Goal: Task Accomplishment & Management: Complete application form

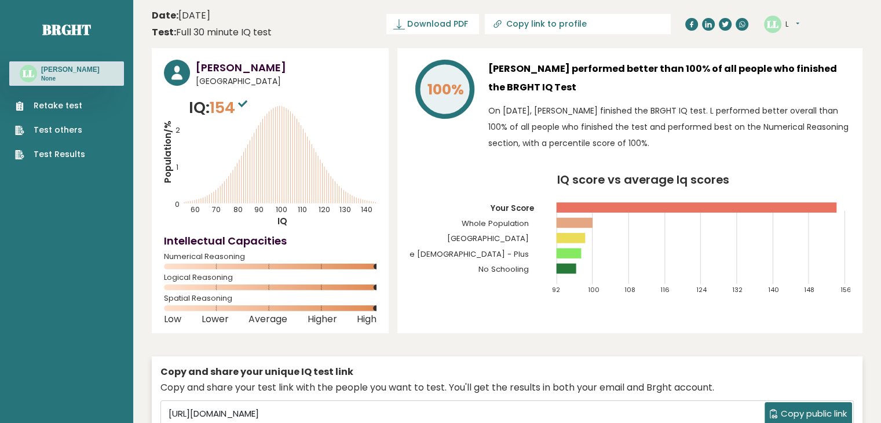
click at [41, 113] on ul "Retake test Test others Test Results" at bounding box center [50, 130] width 82 height 61
click at [53, 108] on link "Retake test" at bounding box center [50, 106] width 70 height 12
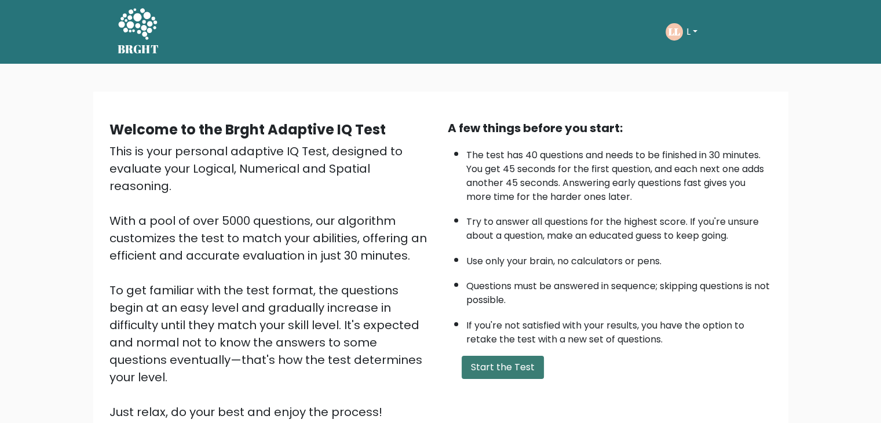
click at [503, 368] on button "Start the Test" at bounding box center [502, 367] width 82 height 23
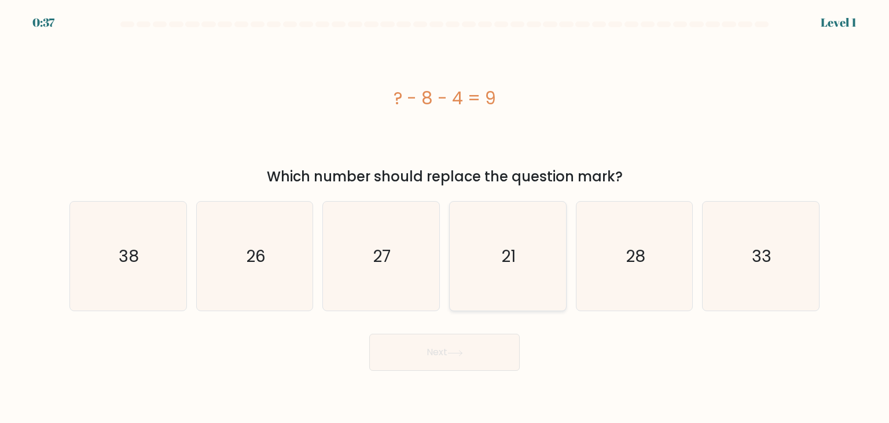
click at [523, 251] on icon "21" at bounding box center [507, 255] width 109 height 109
click at [445, 217] on input "d. 21" at bounding box center [445, 214] width 1 height 6
radio input "true"
click at [484, 348] on button "Next" at bounding box center [444, 351] width 151 height 37
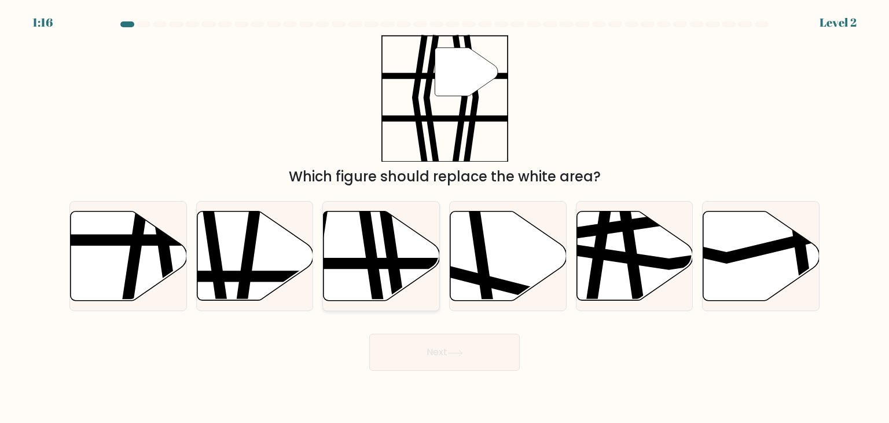
click at [357, 257] on icon at bounding box center [382, 255] width 116 height 89
click at [445, 217] on input "c." at bounding box center [445, 214] width 1 height 6
radio input "true"
click at [404, 367] on button "Next" at bounding box center [444, 351] width 151 height 37
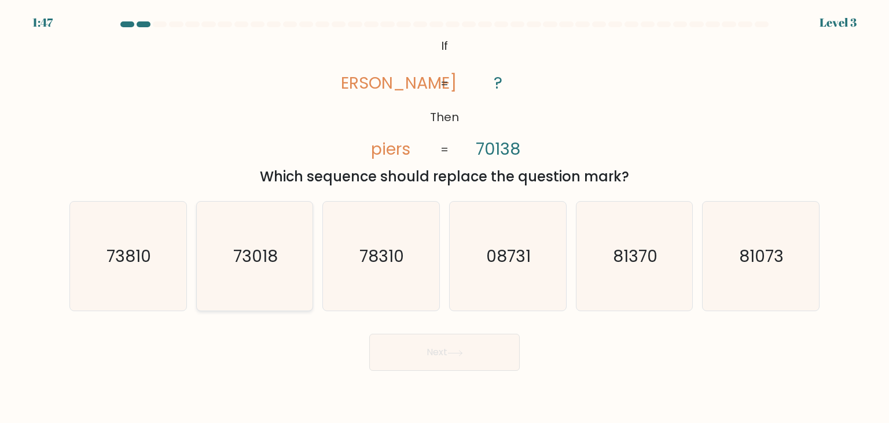
click at [244, 276] on icon "73018" at bounding box center [254, 255] width 109 height 109
click at [445, 217] on input "b. 73018" at bounding box center [445, 214] width 1 height 6
radio input "true"
click at [405, 343] on button "Next" at bounding box center [444, 351] width 151 height 37
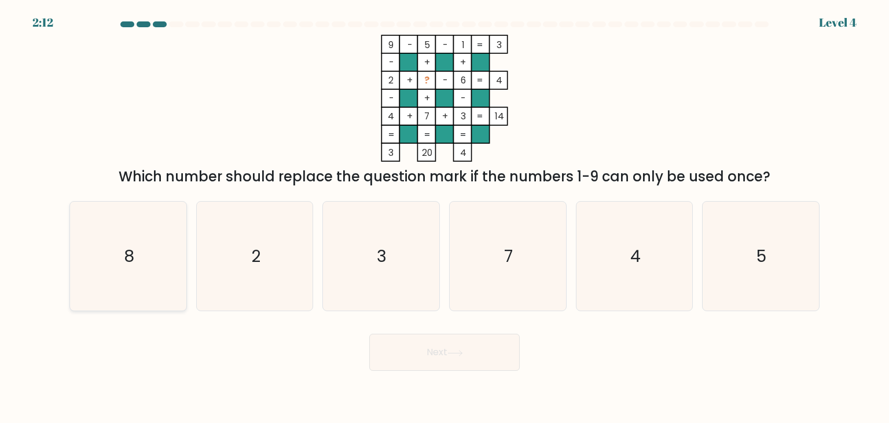
click at [116, 252] on icon "8" at bounding box center [128, 255] width 109 height 109
click at [445, 217] on input "a. 8" at bounding box center [445, 214] width 1 height 6
radio input "true"
click at [397, 353] on button "Next" at bounding box center [444, 351] width 151 height 37
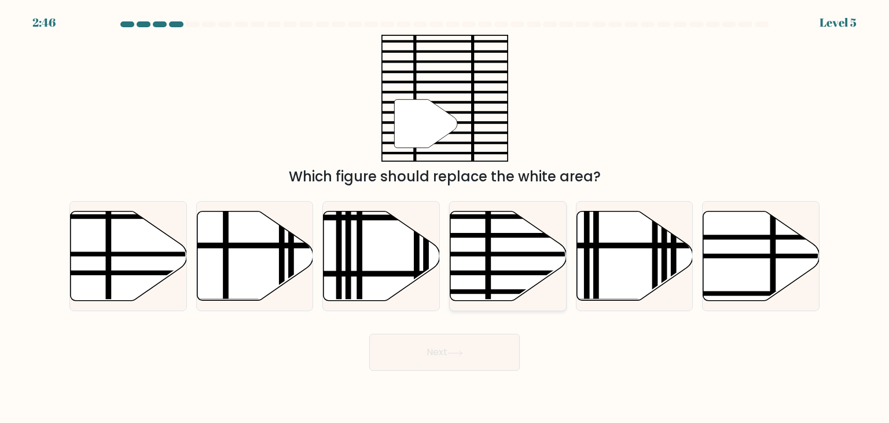
click at [502, 232] on icon at bounding box center [508, 255] width 116 height 89
click at [445, 217] on input "d." at bounding box center [445, 214] width 1 height 6
radio input "true"
click at [416, 360] on button "Next" at bounding box center [444, 351] width 151 height 37
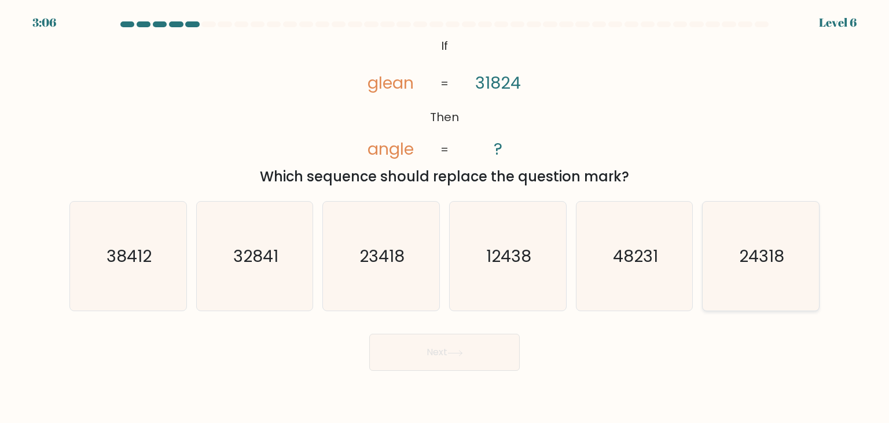
click at [749, 283] on icon "24318" at bounding box center [760, 255] width 109 height 109
click at [445, 217] on input "f. 24318" at bounding box center [445, 214] width 1 height 6
radio input "true"
click at [455, 353] on icon at bounding box center [456, 353] width 16 height 6
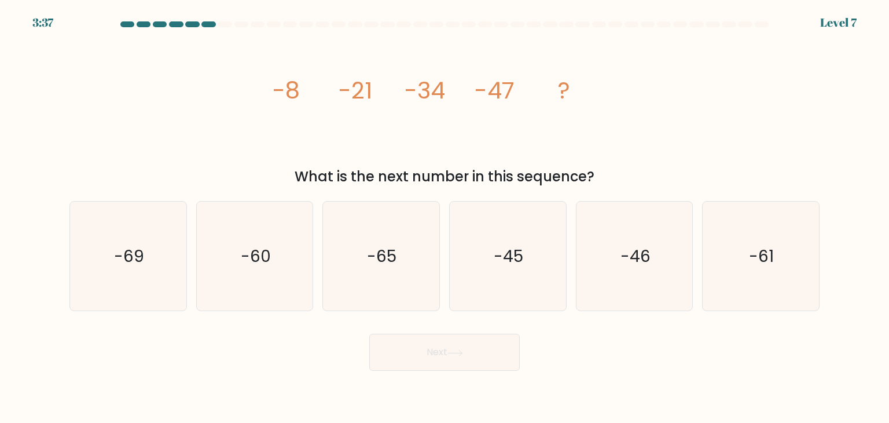
click at [417, 146] on icon "image/svg+xml -8 -21 -34 -47 ?" at bounding box center [444, 98] width 347 height 127
click at [253, 274] on icon "-60" at bounding box center [254, 255] width 109 height 109
click at [445, 217] on input "b. -60" at bounding box center [445, 214] width 1 height 6
radio input "true"
click at [404, 355] on button "Next" at bounding box center [444, 351] width 151 height 37
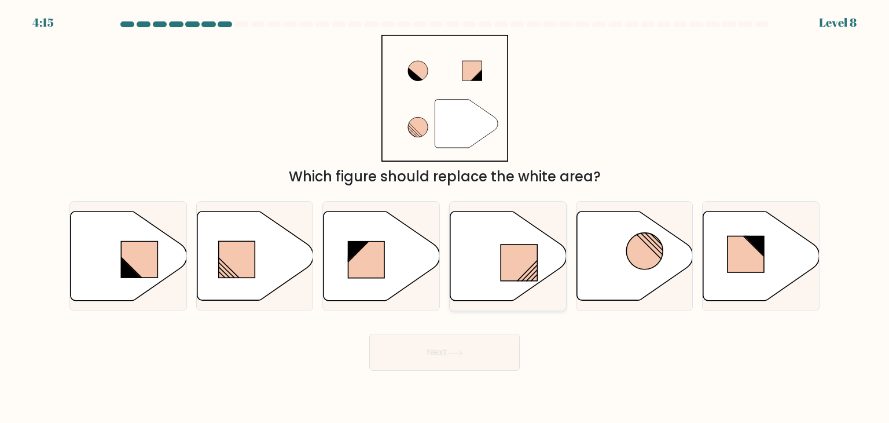
click at [527, 255] on rect at bounding box center [519, 262] width 36 height 36
click at [445, 217] on input "d." at bounding box center [445, 214] width 1 height 6
radio input "true"
click at [456, 360] on button "Next" at bounding box center [444, 351] width 151 height 37
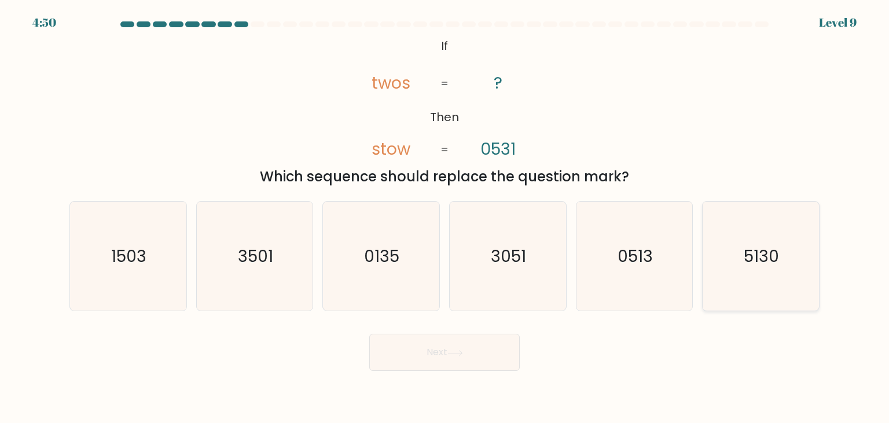
click at [716, 269] on icon "5130" at bounding box center [760, 255] width 109 height 109
click at [445, 217] on input "f. 5130" at bounding box center [445, 214] width 1 height 6
radio input "true"
click at [463, 356] on icon at bounding box center [456, 353] width 16 height 6
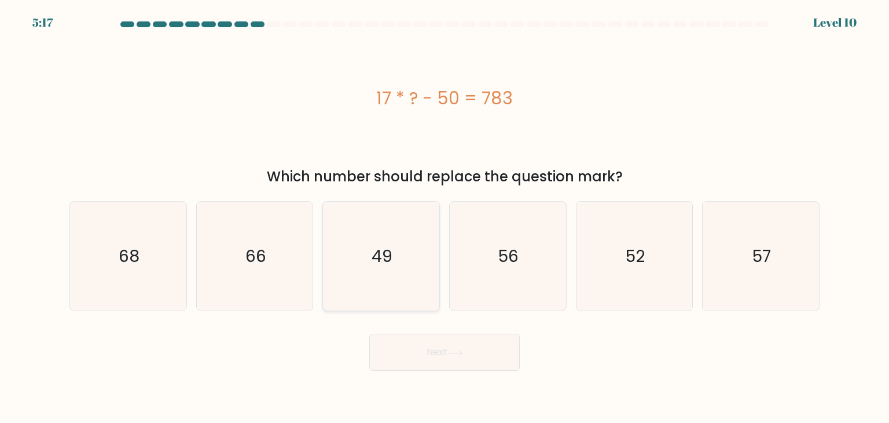
click at [358, 278] on icon "49" at bounding box center [381, 255] width 109 height 109
click at [445, 217] on input "c. 49" at bounding box center [445, 214] width 1 height 6
radio input "true"
click at [405, 356] on button "Next" at bounding box center [444, 351] width 151 height 37
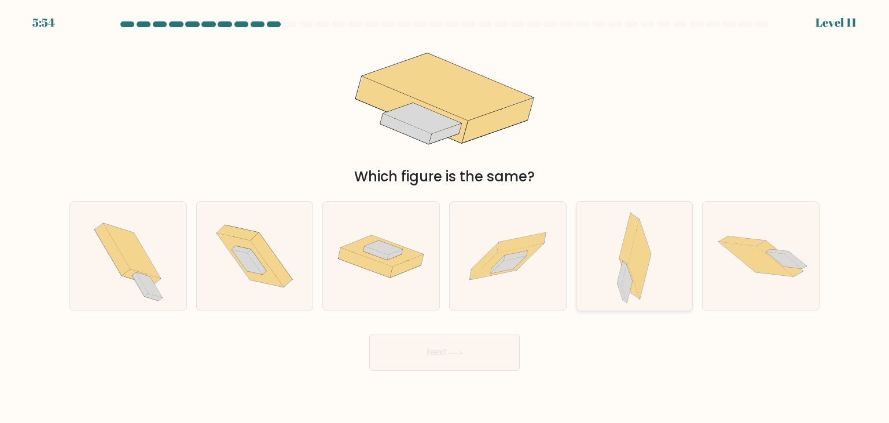
click at [644, 230] on icon at bounding box center [634, 255] width 34 height 109
click at [445, 217] on input "e." at bounding box center [445, 214] width 1 height 6
radio input "true"
click at [129, 292] on icon at bounding box center [128, 255] width 100 height 109
click at [445, 217] on input "a." at bounding box center [445, 214] width 1 height 6
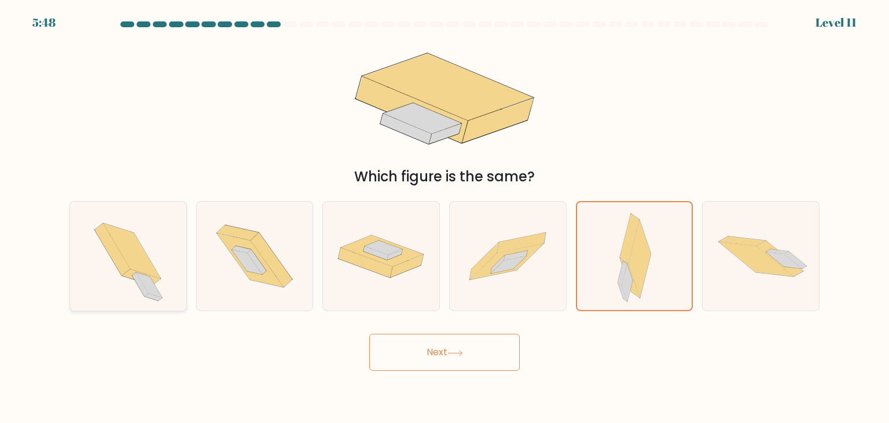
radio input "true"
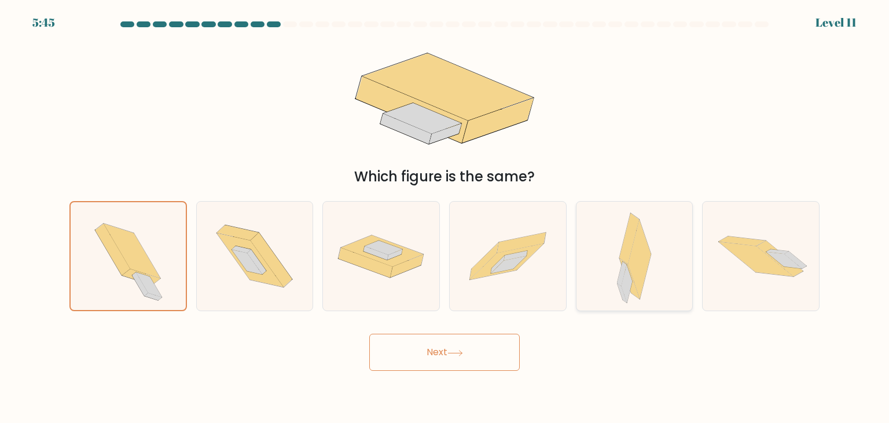
click at [650, 248] on icon at bounding box center [634, 255] width 34 height 109
click at [445, 217] on input "e." at bounding box center [445, 214] width 1 height 6
radio input "true"
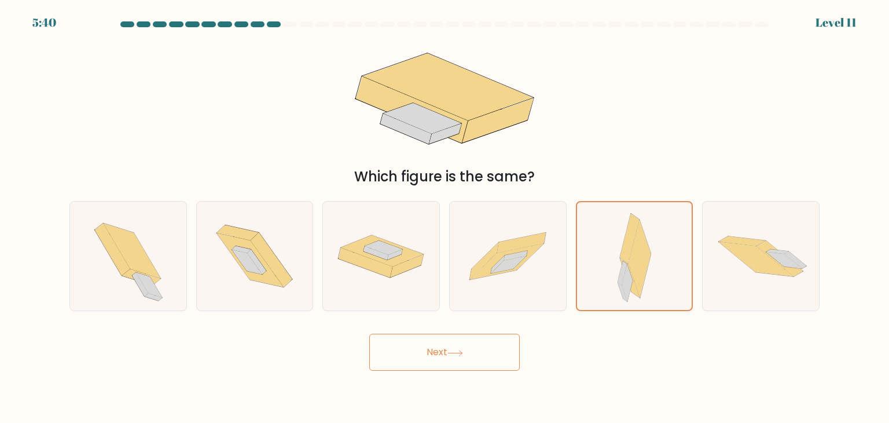
click at [450, 357] on button "Next" at bounding box center [444, 351] width 151 height 37
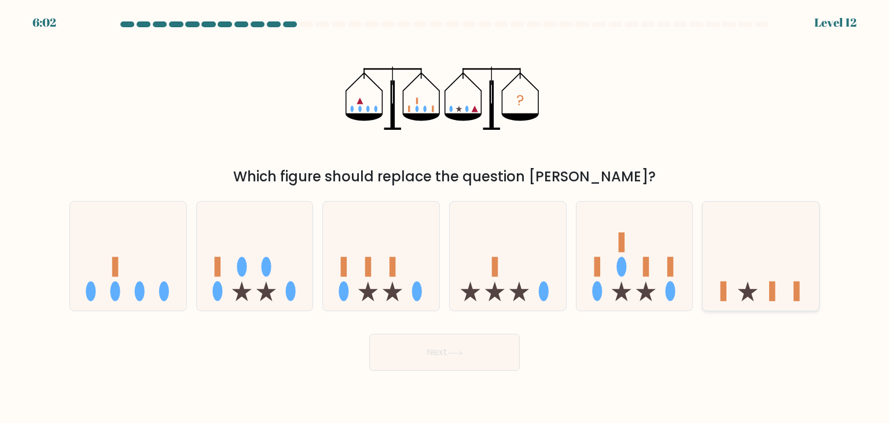
click at [755, 237] on icon at bounding box center [761, 256] width 116 height 96
click at [445, 217] on input "f." at bounding box center [445, 214] width 1 height 6
radio input "true"
click at [478, 364] on button "Next" at bounding box center [444, 351] width 151 height 37
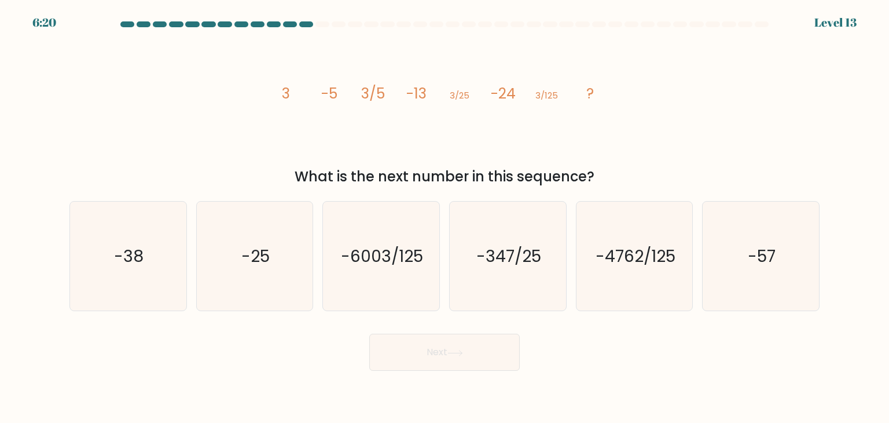
click at [378, 143] on icon "image/svg+xml 3 -5 3/5 -13 3/25 -24 3/125 ?" at bounding box center [444, 98] width 347 height 127
click at [163, 226] on icon "-38" at bounding box center [128, 255] width 109 height 109
click at [445, 217] on input "a. -38" at bounding box center [445, 214] width 1 height 6
radio input "true"
click at [384, 353] on button "Next" at bounding box center [444, 351] width 151 height 37
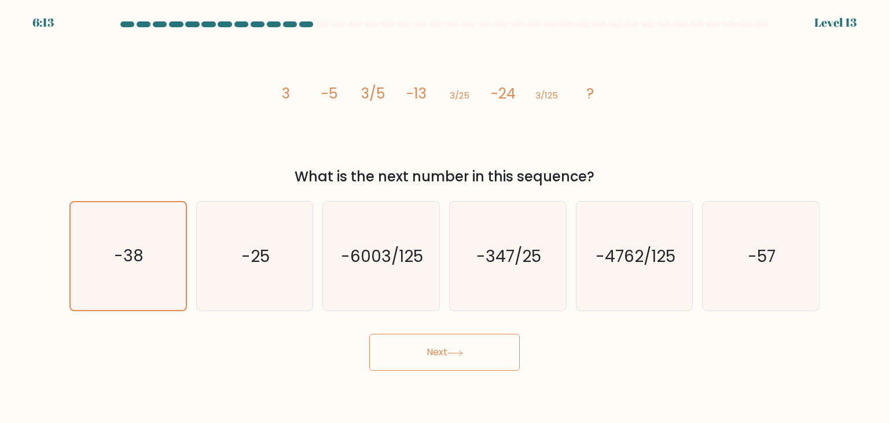
click at [409, 359] on button "Next" at bounding box center [444, 351] width 151 height 37
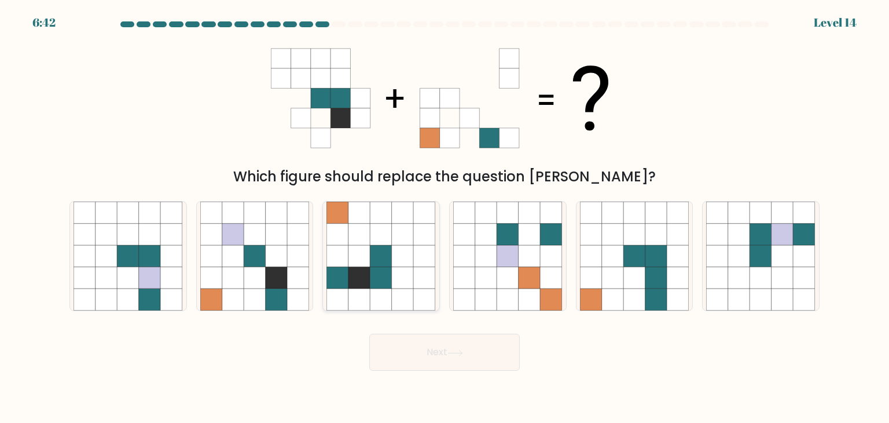
click at [345, 265] on icon at bounding box center [338, 256] width 22 height 22
click at [445, 217] on input "c." at bounding box center [445, 214] width 1 height 6
radio input "true"
click at [401, 356] on button "Next" at bounding box center [444, 351] width 151 height 37
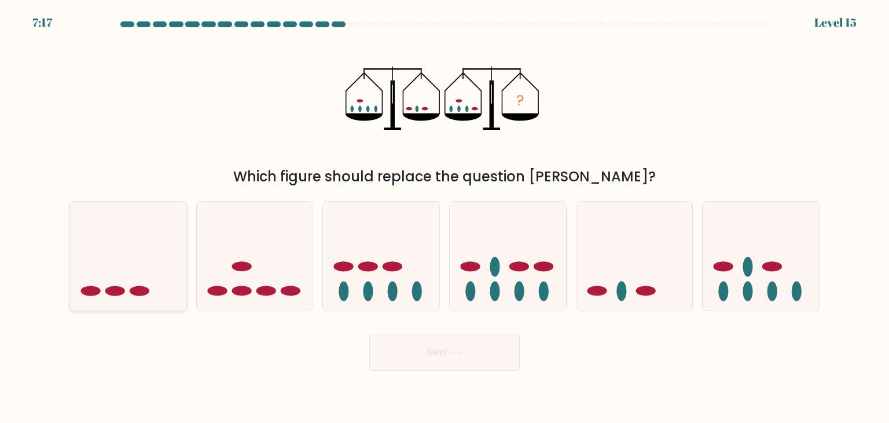
click at [160, 271] on icon at bounding box center [128, 256] width 116 height 96
click at [445, 217] on input "a." at bounding box center [445, 214] width 1 height 6
radio input "true"
click at [399, 343] on button "Next" at bounding box center [444, 351] width 151 height 37
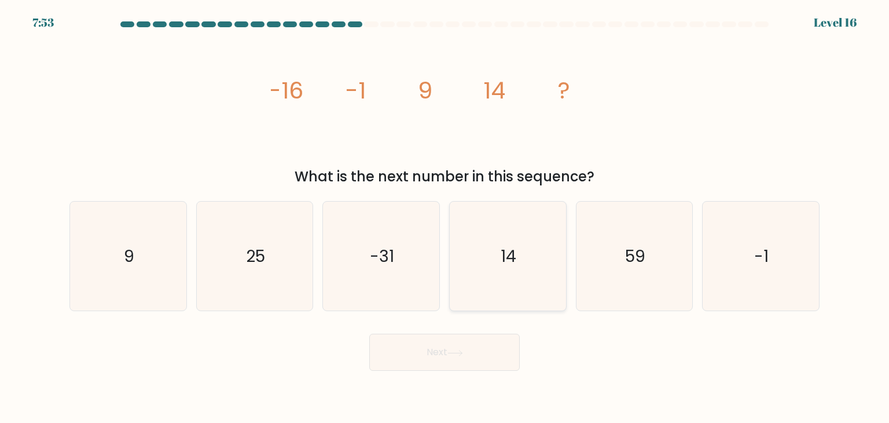
click at [510, 254] on text "14" at bounding box center [509, 255] width 16 height 23
click at [445, 217] on input "d. 14" at bounding box center [445, 214] width 1 height 6
radio input "true"
click at [489, 356] on button "Next" at bounding box center [444, 351] width 151 height 37
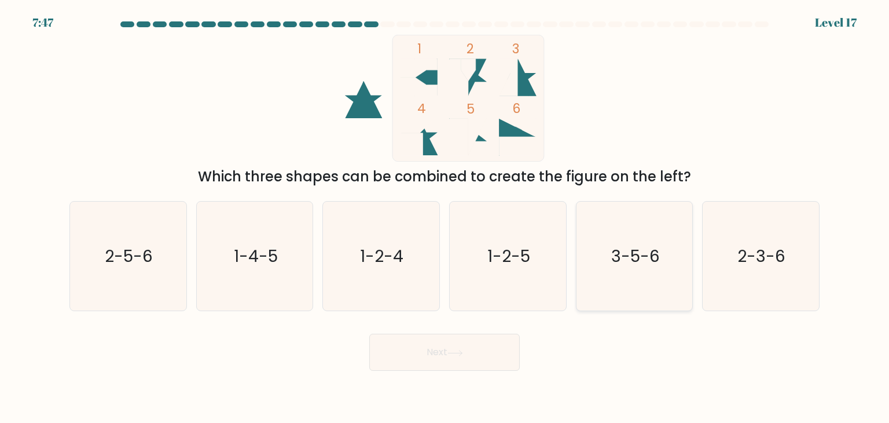
click at [624, 270] on icon "3-5-6" at bounding box center [634, 255] width 109 height 109
click at [445, 217] on input "e. 3-5-6" at bounding box center [445, 214] width 1 height 6
radio input "true"
click at [484, 356] on button "Next" at bounding box center [444, 351] width 151 height 37
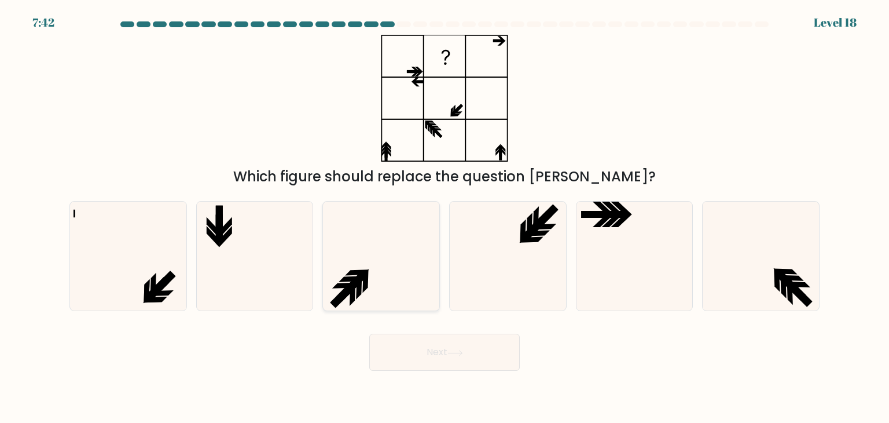
click at [391, 292] on icon at bounding box center [381, 255] width 109 height 109
click at [445, 217] on input "c." at bounding box center [445, 214] width 1 height 6
radio input "true"
click at [427, 356] on button "Next" at bounding box center [444, 351] width 151 height 37
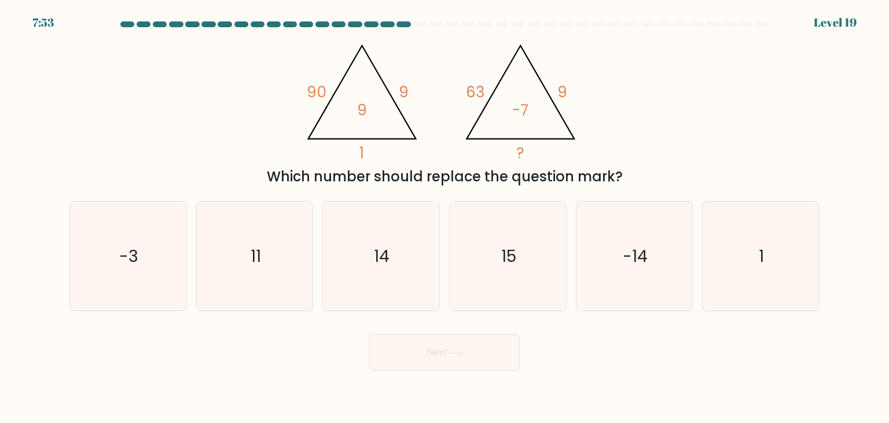
click at [255, 370] on div "Next" at bounding box center [445, 348] width 764 height 46
click at [277, 378] on body "7:40 Level 19" at bounding box center [444, 211] width 889 height 423
click at [322, 362] on div "Next" at bounding box center [445, 348] width 764 height 46
click at [384, 267] on icon "14" at bounding box center [381, 255] width 109 height 109
click at [445, 217] on input "c. 14" at bounding box center [445, 214] width 1 height 6
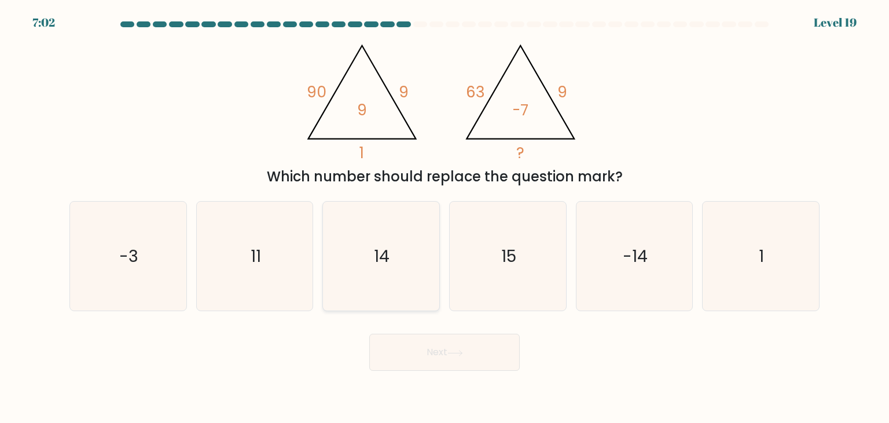
radio input "true"
click at [459, 360] on button "Next" at bounding box center [444, 351] width 151 height 37
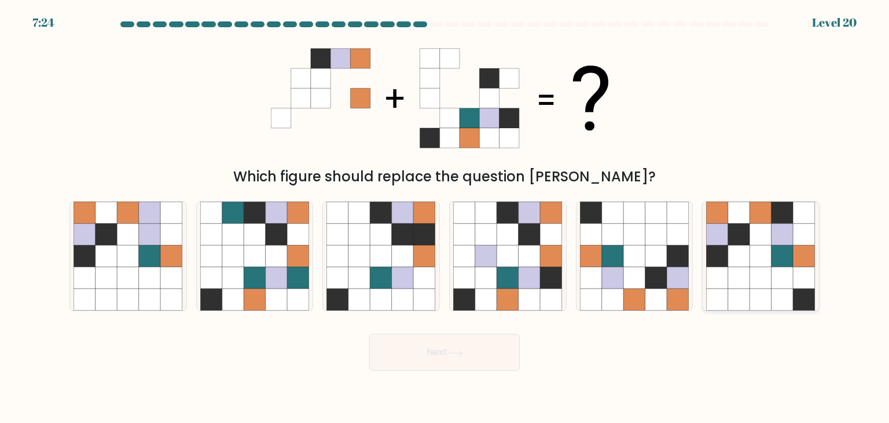
click at [764, 261] on icon at bounding box center [761, 256] width 22 height 22
click at [445, 217] on input "f." at bounding box center [445, 214] width 1 height 6
radio input "true"
click at [467, 360] on button "Next" at bounding box center [444, 351] width 151 height 37
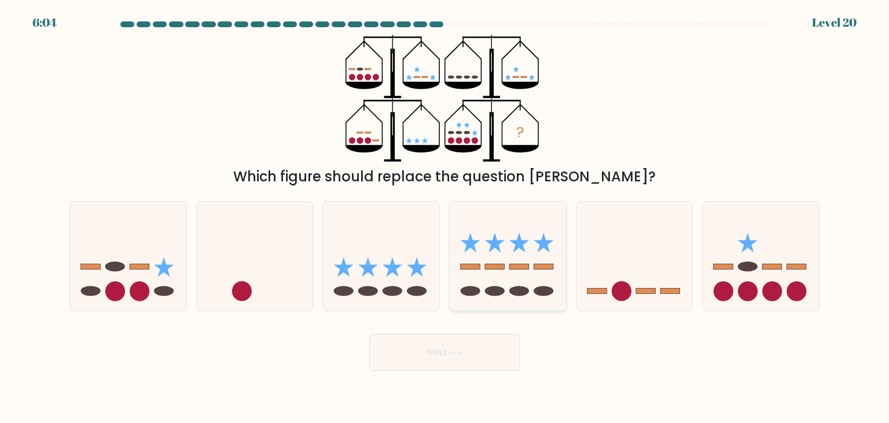
click at [510, 247] on icon at bounding box center [508, 256] width 116 height 96
click at [445, 217] on input "d." at bounding box center [445, 214] width 1 height 6
radio input "true"
click at [476, 351] on button "Next" at bounding box center [444, 351] width 151 height 37
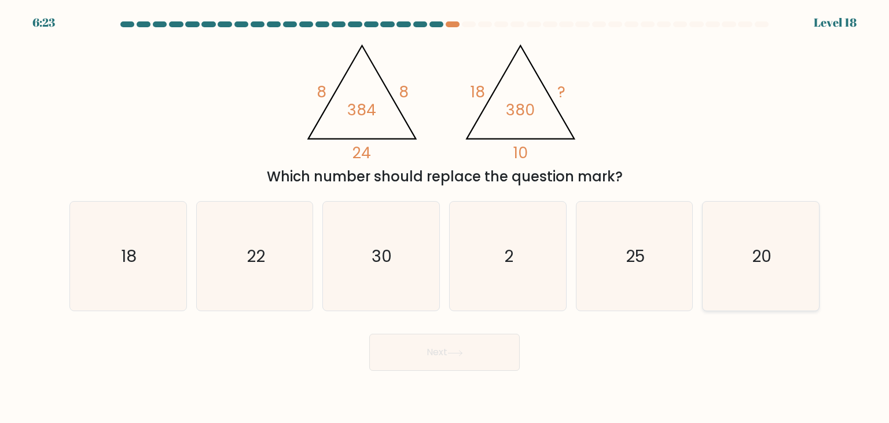
click at [736, 241] on icon "20" at bounding box center [760, 255] width 109 height 109
click at [445, 217] on input "f. 20" at bounding box center [445, 214] width 1 height 6
radio input "true"
click at [476, 357] on button "Next" at bounding box center [444, 351] width 151 height 37
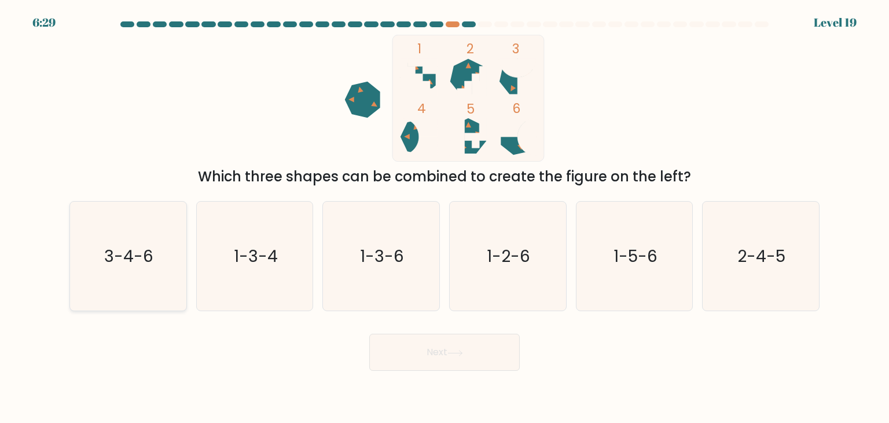
click at [141, 247] on text "3-4-6" at bounding box center [129, 255] width 49 height 23
click at [445, 217] on input "a. 3-4-6" at bounding box center [445, 214] width 1 height 6
radio input "true"
click at [408, 353] on button "Next" at bounding box center [444, 351] width 151 height 37
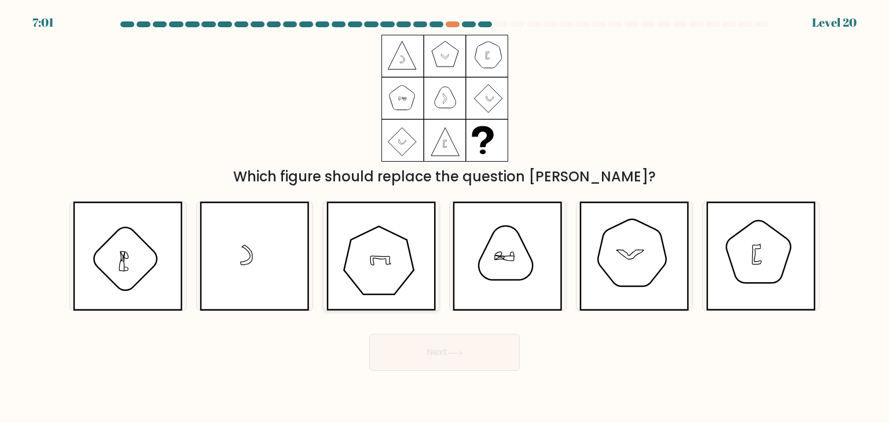
click at [394, 239] on icon at bounding box center [382, 255] width 110 height 109
click at [445, 217] on input "c." at bounding box center [445, 214] width 1 height 6
radio input "true"
click at [438, 362] on button "Next" at bounding box center [444, 351] width 151 height 37
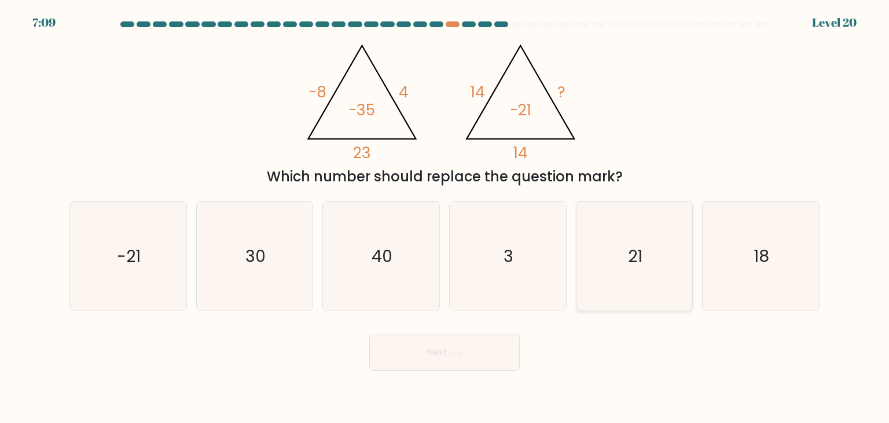
drag, startPoint x: 667, startPoint y: 277, endPoint x: 655, endPoint y: 286, distance: 14.9
click at [667, 277] on icon "21" at bounding box center [634, 255] width 109 height 109
click at [445, 217] on input "e. 21" at bounding box center [445, 214] width 1 height 6
radio input "true"
click at [463, 346] on button "Next" at bounding box center [444, 351] width 151 height 37
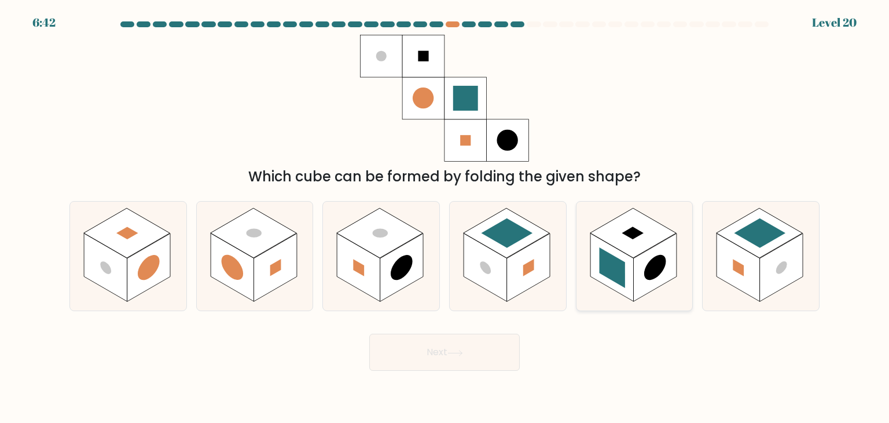
click at [645, 236] on rect at bounding box center [633, 233] width 86 height 50
click at [445, 217] on input "e." at bounding box center [445, 214] width 1 height 6
radio input "true"
click at [445, 362] on button "Next" at bounding box center [444, 351] width 151 height 37
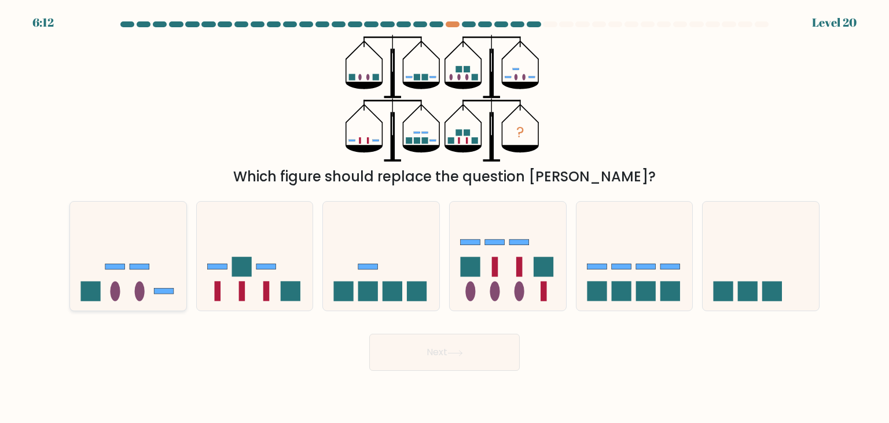
click at [142, 259] on icon at bounding box center [128, 256] width 116 height 96
click at [445, 217] on input "a." at bounding box center [445, 214] width 1 height 6
radio input "true"
click at [397, 357] on button "Next" at bounding box center [444, 351] width 151 height 37
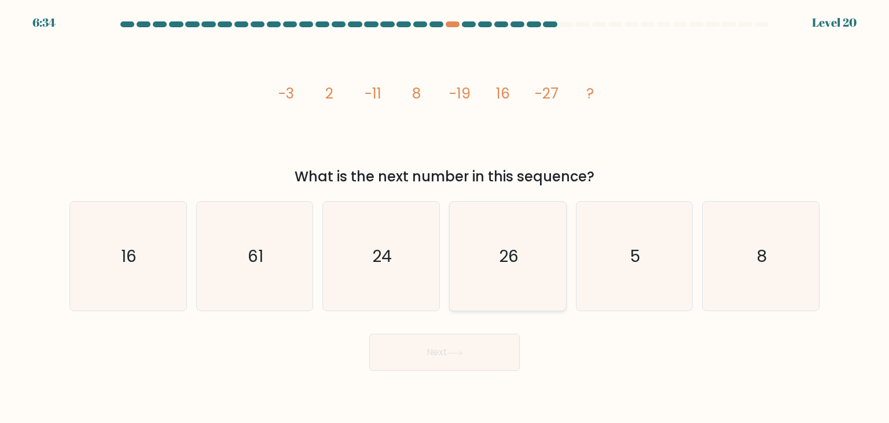
click at [507, 241] on icon "26" at bounding box center [507, 255] width 109 height 109
click at [445, 217] on input "d. 26" at bounding box center [445, 214] width 1 height 6
radio input "true"
click at [453, 360] on button "Next" at bounding box center [444, 351] width 151 height 37
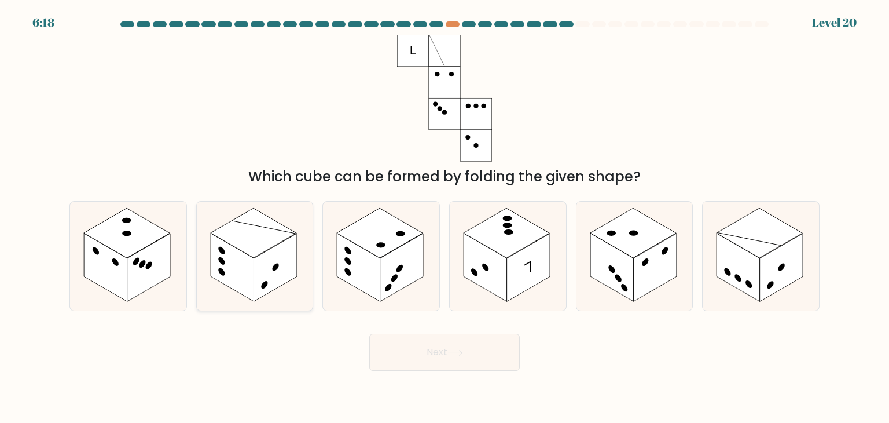
click at [280, 247] on rect at bounding box center [275, 267] width 43 height 68
click at [445, 217] on input "b." at bounding box center [445, 214] width 1 height 6
radio input "true"
click at [433, 354] on button "Next" at bounding box center [444, 351] width 151 height 37
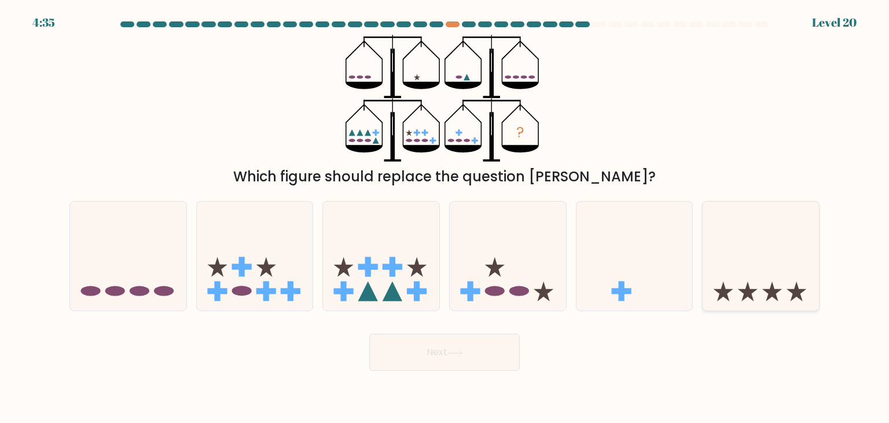
click at [735, 278] on icon at bounding box center [761, 256] width 116 height 96
click at [445, 217] on input "f." at bounding box center [445, 214] width 1 height 6
radio input "true"
click at [461, 353] on icon at bounding box center [456, 353] width 16 height 6
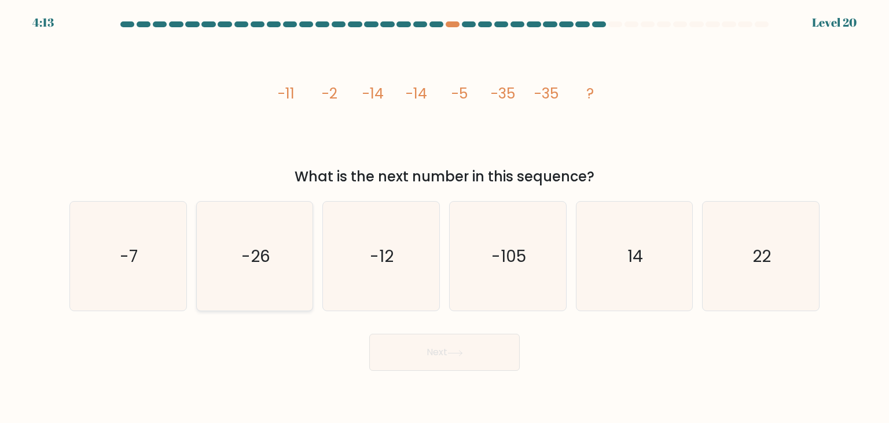
click at [276, 267] on icon "-26" at bounding box center [254, 255] width 109 height 109
click at [445, 217] on input "b. -26" at bounding box center [445, 214] width 1 height 6
radio input "true"
click at [440, 363] on button "Next" at bounding box center [444, 351] width 151 height 37
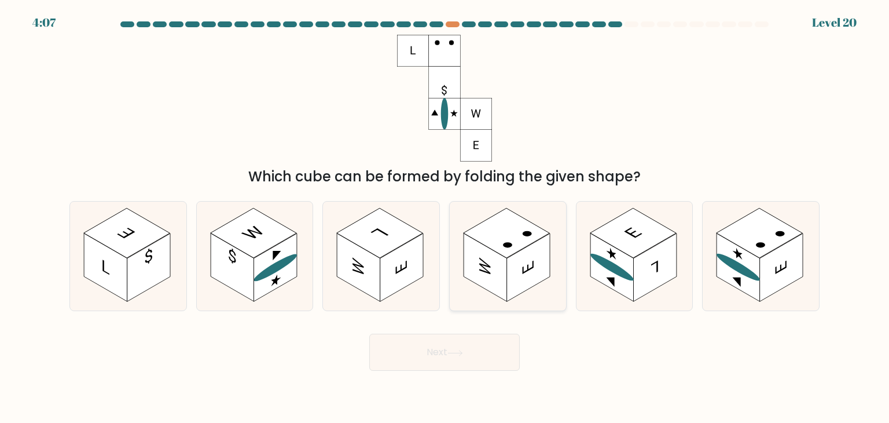
click at [517, 240] on rect at bounding box center [507, 233] width 86 height 50
click at [445, 217] on input "d." at bounding box center [445, 214] width 1 height 6
radio input "true"
click at [493, 353] on button "Next" at bounding box center [444, 351] width 151 height 37
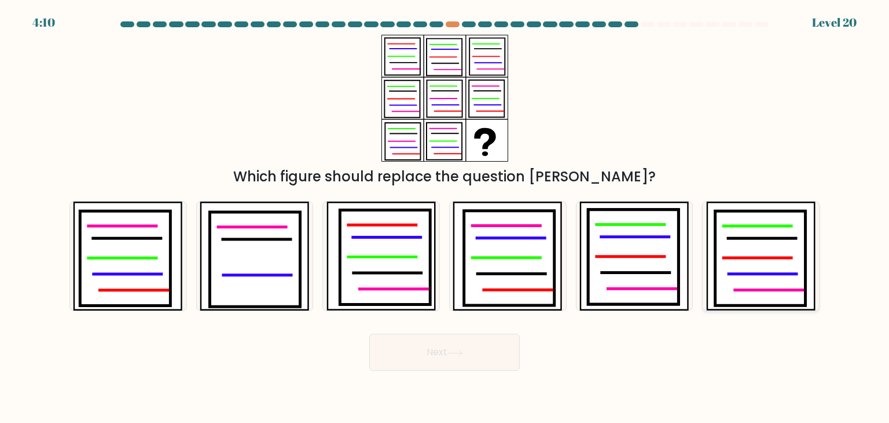
click at [741, 250] on icon at bounding box center [760, 258] width 90 height 95
click at [445, 217] on input "f." at bounding box center [445, 214] width 1 height 6
radio input "true"
click at [500, 346] on button "Next" at bounding box center [444, 351] width 151 height 37
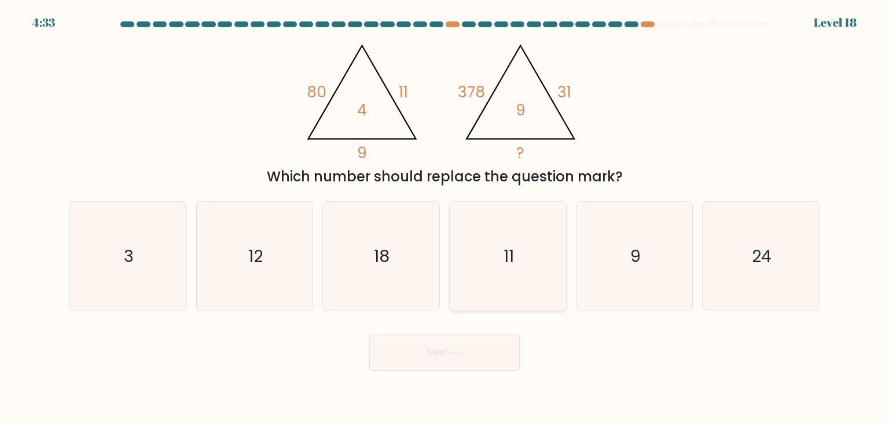
click at [498, 269] on icon "11" at bounding box center [507, 255] width 109 height 109
click at [445, 217] on input "d. 11" at bounding box center [445, 214] width 1 height 6
radio input "true"
click at [460, 347] on button "Next" at bounding box center [444, 351] width 151 height 37
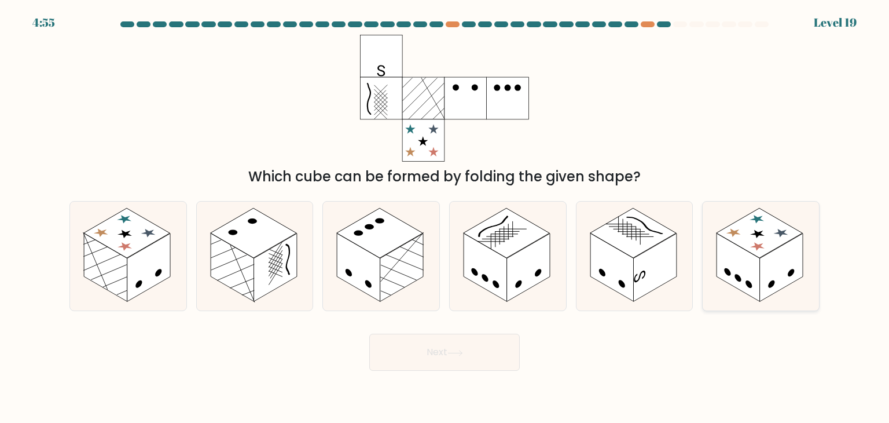
click at [743, 264] on rect at bounding box center [738, 267] width 43 height 68
click at [445, 217] on input "f." at bounding box center [445, 214] width 1 height 6
radio input "true"
click at [494, 348] on button "Next" at bounding box center [444, 351] width 151 height 37
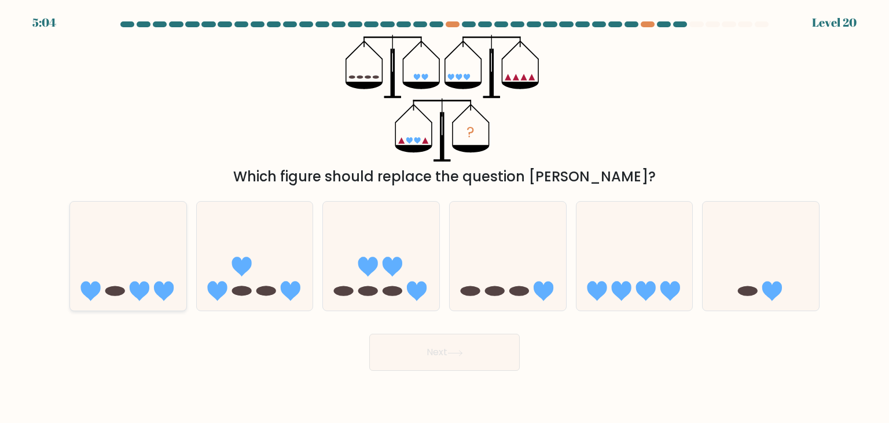
click at [144, 298] on icon at bounding box center [128, 256] width 116 height 96
click at [445, 217] on input "a." at bounding box center [445, 214] width 1 height 6
radio input "true"
click at [417, 353] on button "Next" at bounding box center [444, 351] width 151 height 37
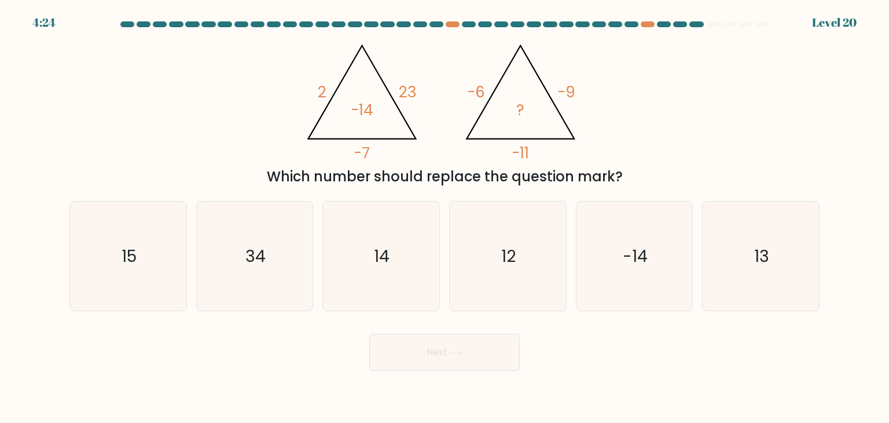
click at [281, 160] on div "@import url('https://fonts.googleapis.com/css?family=Abril+Fatface:400,100,100i…" at bounding box center [445, 111] width 764 height 152
click at [397, 252] on icon "14" at bounding box center [381, 255] width 109 height 109
click at [445, 217] on input "c. 14" at bounding box center [445, 214] width 1 height 6
radio input "true"
click at [426, 343] on button "Next" at bounding box center [444, 351] width 151 height 37
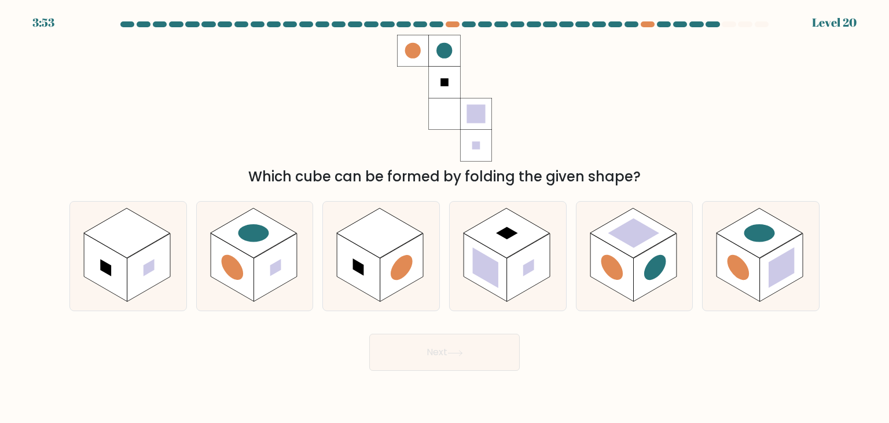
click at [395, 186] on div "Which cube can be formed by folding the given shape?" at bounding box center [444, 176] width 736 height 21
click at [387, 233] on rect at bounding box center [380, 233] width 86 height 50
click at [445, 217] on input "c." at bounding box center [445, 214] width 1 height 6
radio input "true"
click at [428, 347] on button "Next" at bounding box center [444, 351] width 151 height 37
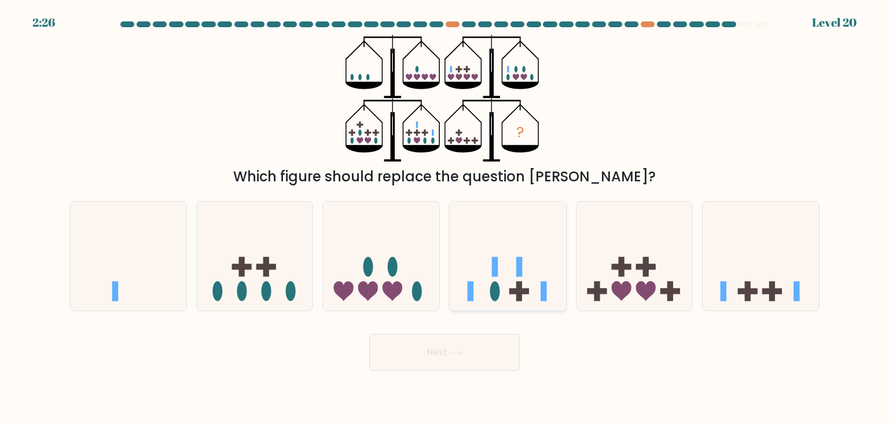
click at [527, 235] on icon at bounding box center [508, 256] width 116 height 96
click at [445, 217] on input "d." at bounding box center [445, 214] width 1 height 6
radio input "true"
click at [470, 359] on button "Next" at bounding box center [444, 351] width 151 height 37
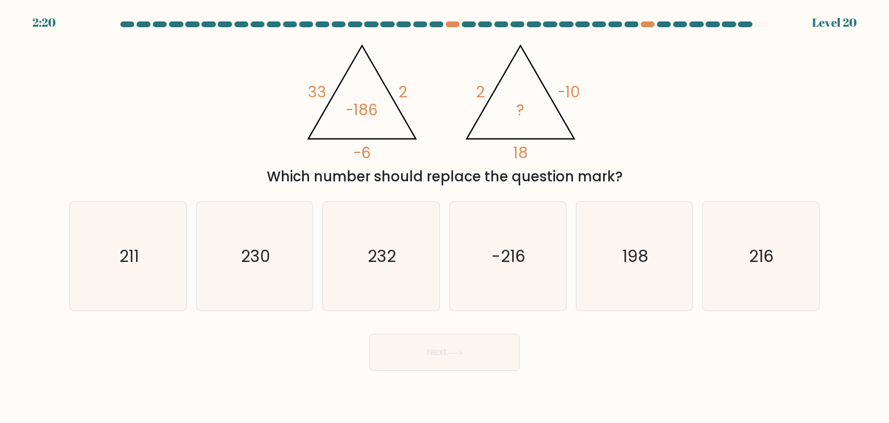
click at [284, 357] on div "Next" at bounding box center [445, 348] width 764 height 46
click at [720, 265] on icon "216" at bounding box center [760, 255] width 109 height 109
click at [445, 217] on input "f. 216" at bounding box center [445, 214] width 1 height 6
radio input "true"
click at [490, 357] on button "Next" at bounding box center [444, 351] width 151 height 37
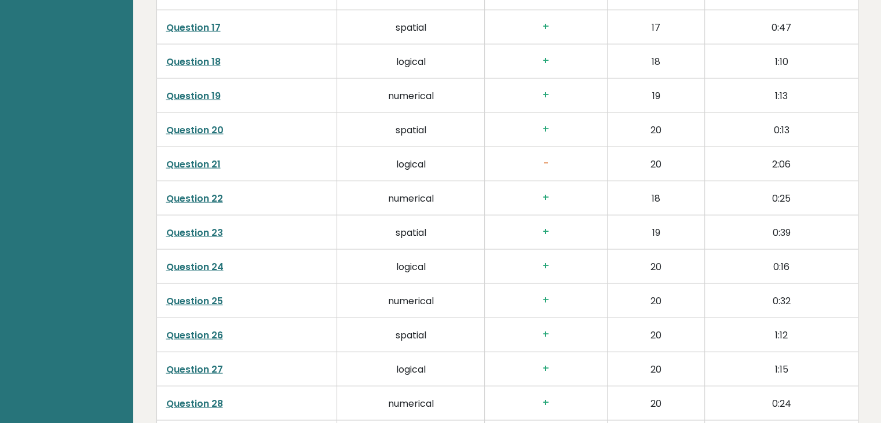
scroll to position [2374, 0]
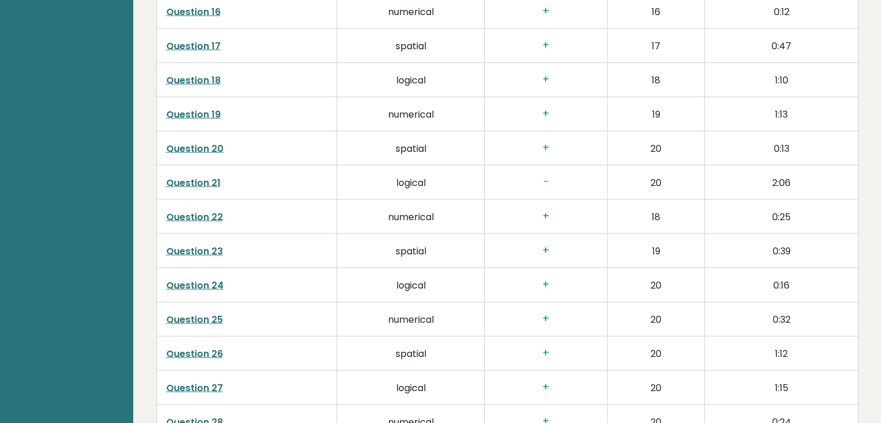
click at [199, 179] on link "Question 21" at bounding box center [193, 182] width 54 height 13
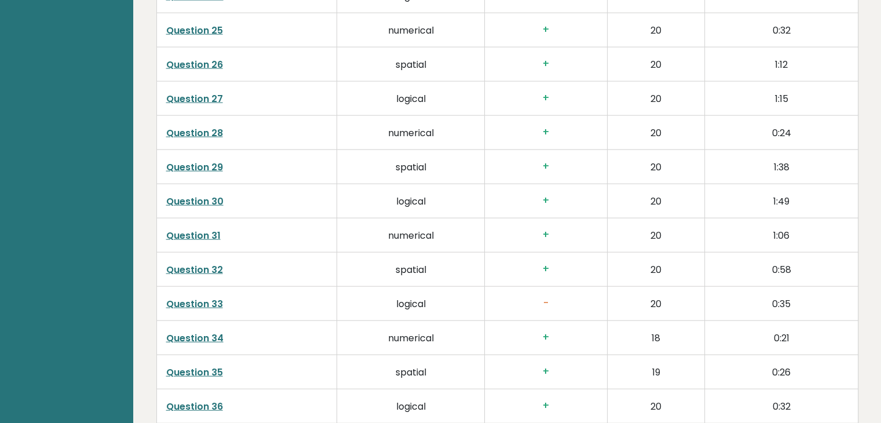
scroll to position [2663, 0]
click at [209, 298] on link "Question 33" at bounding box center [194, 302] width 57 height 13
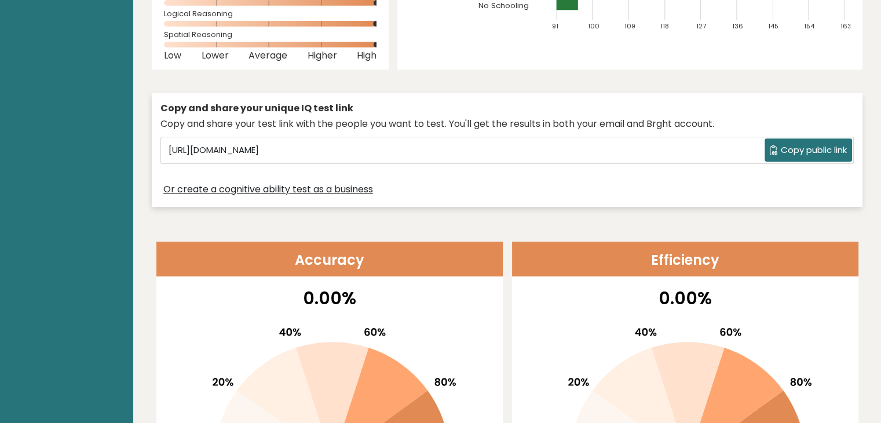
scroll to position [58, 0]
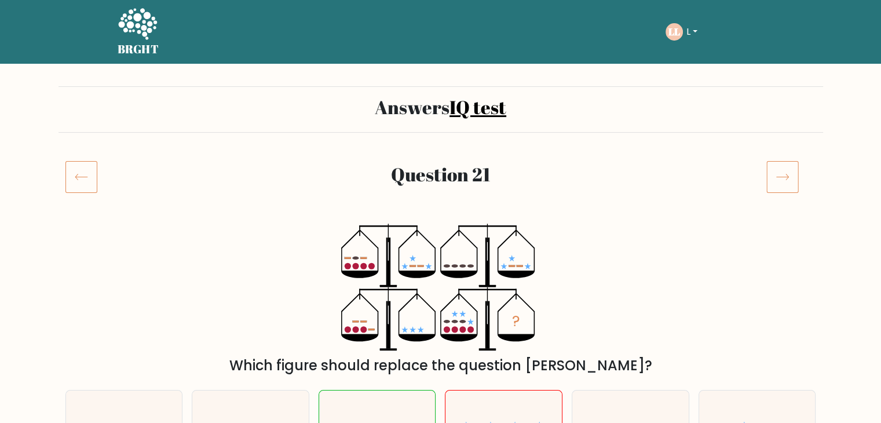
click at [85, 174] on icon at bounding box center [81, 176] width 32 height 32
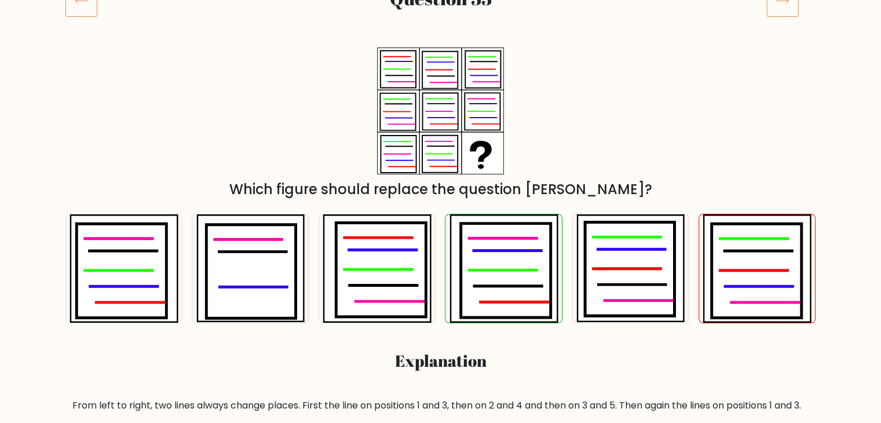
scroll to position [174, 0]
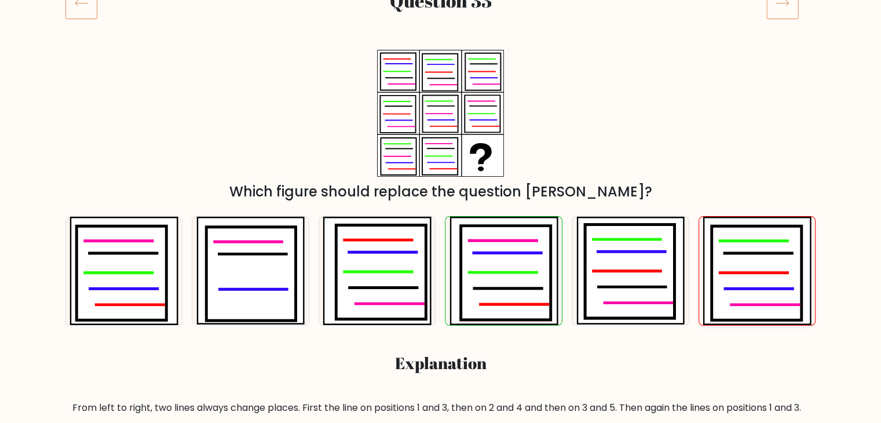
click at [753, 267] on icon at bounding box center [757, 273] width 90 height 94
click at [441, 43] on input "f." at bounding box center [441, 41] width 1 height 6
radio input "true"
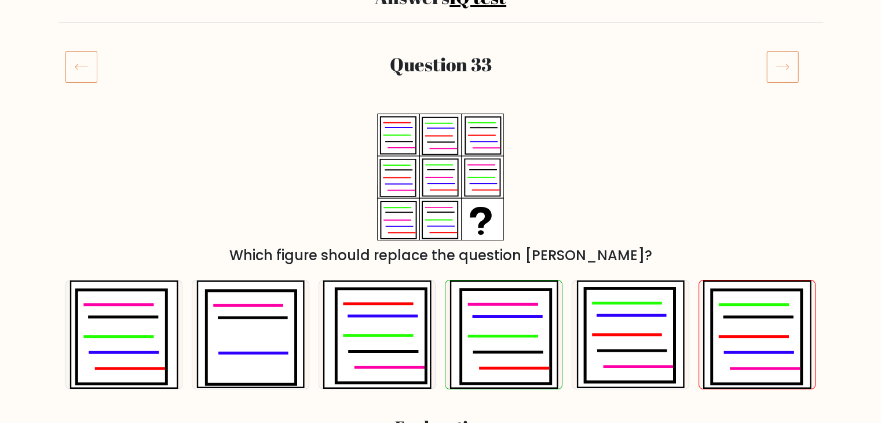
scroll to position [0, 0]
